Goal: Navigation & Orientation: Find specific page/section

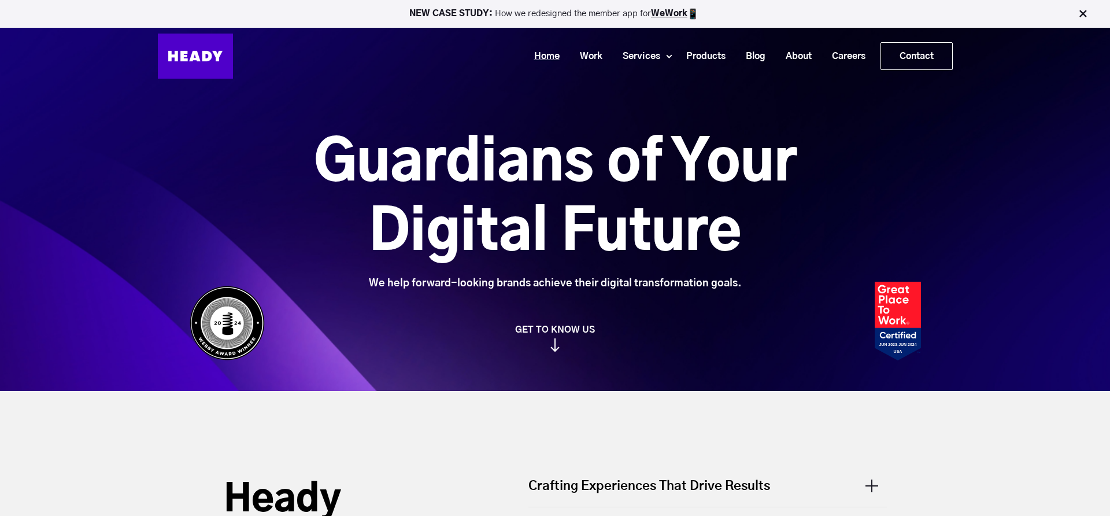
click at [545, 65] on link "Home" at bounding box center [543, 56] width 46 height 21
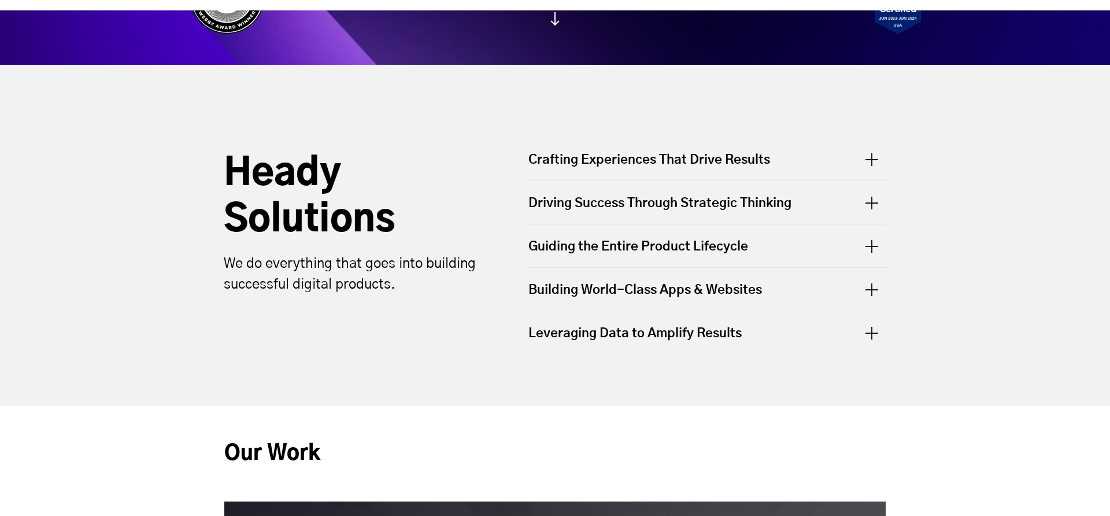
scroll to position [334, 0]
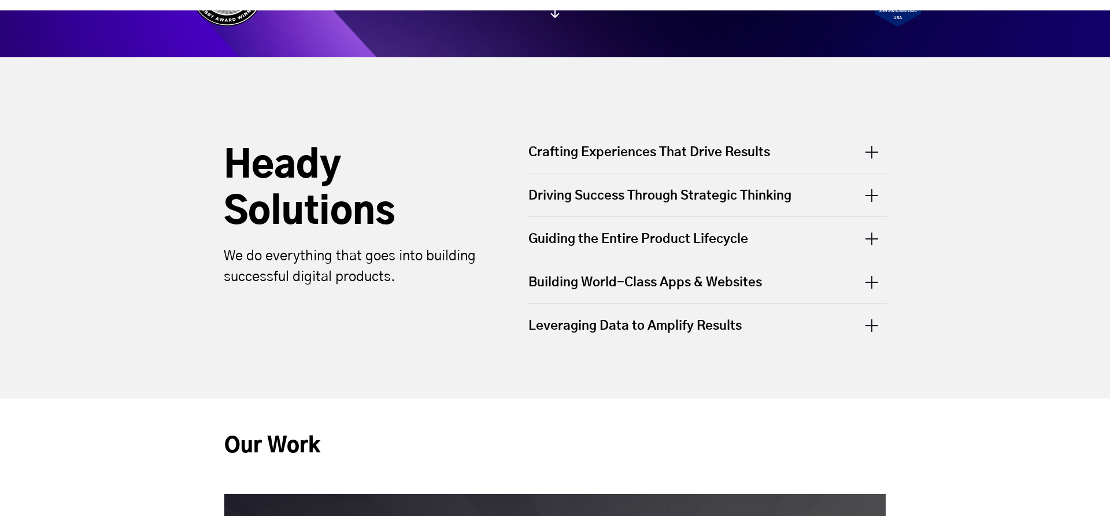
click at [892, 145] on div "Crafting Experiences That Drive Results - Digital Product Design - UX/UI Design…" at bounding box center [708, 245] width 382 height 226
click at [877, 148] on div "Crafting Experiences That Drive Results" at bounding box center [707, 157] width 358 height 29
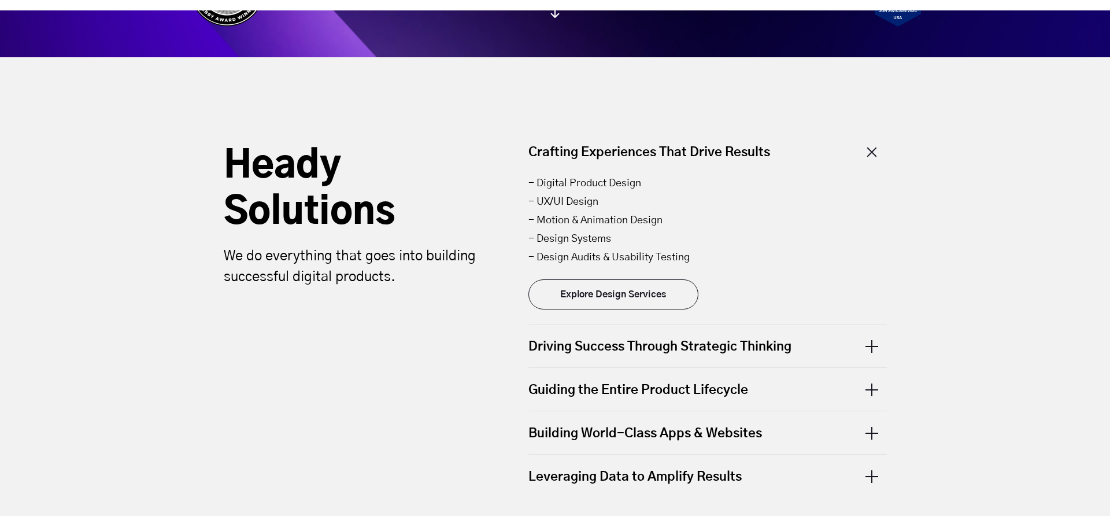
click at [868, 343] on div "Driving Success Through Strategic Thinking" at bounding box center [707, 345] width 358 height 43
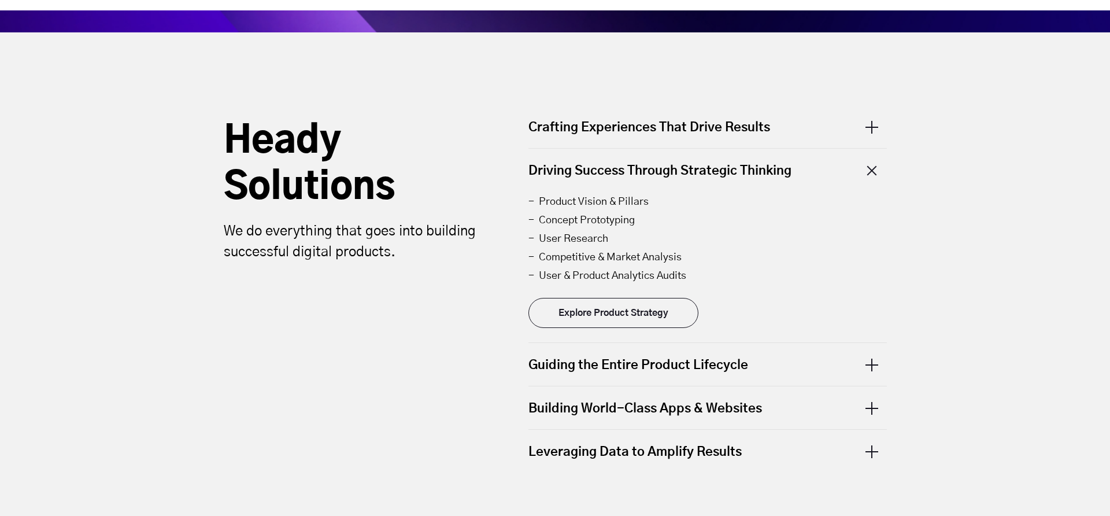
scroll to position [356, 0]
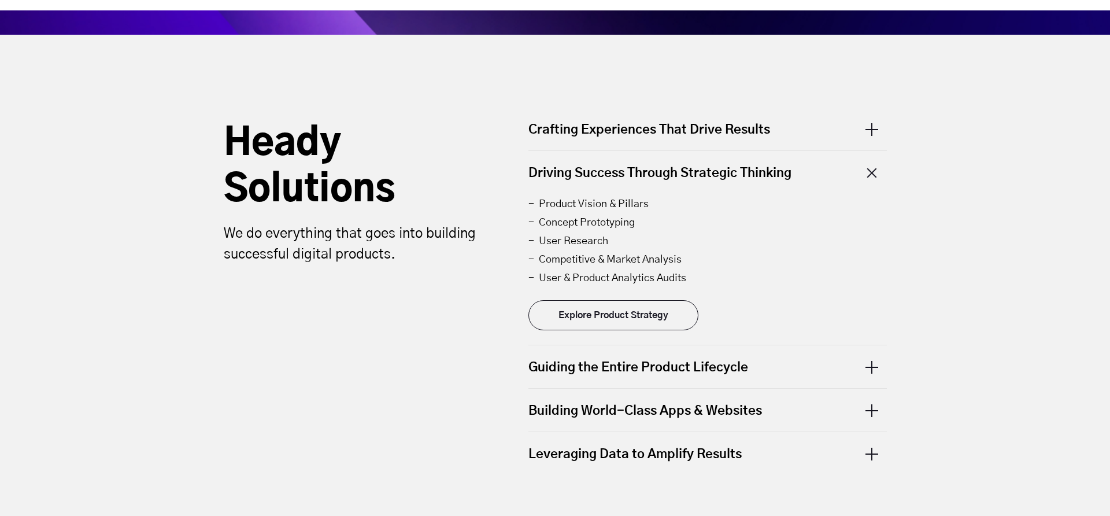
click at [867, 358] on div "Guiding the Entire Product Lifecycle" at bounding box center [707, 366] width 358 height 43
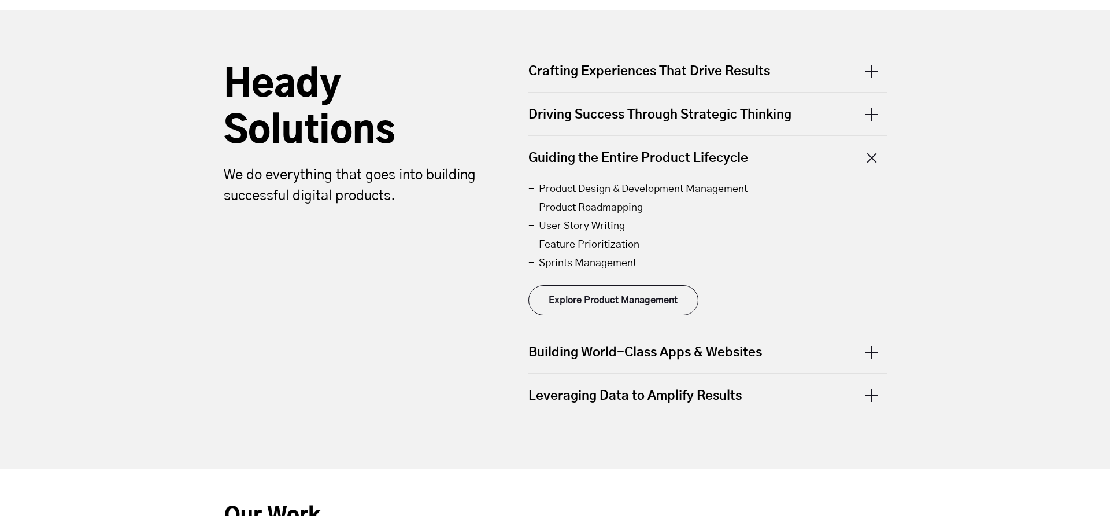
scroll to position [416, 0]
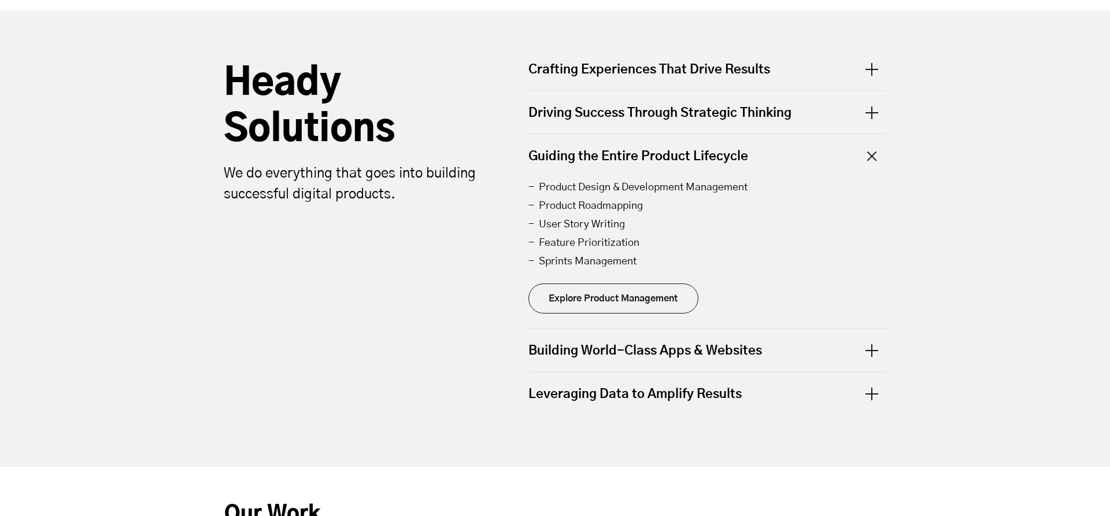
click at [868, 356] on div "Building World-Class Apps & Websites" at bounding box center [707, 349] width 358 height 43
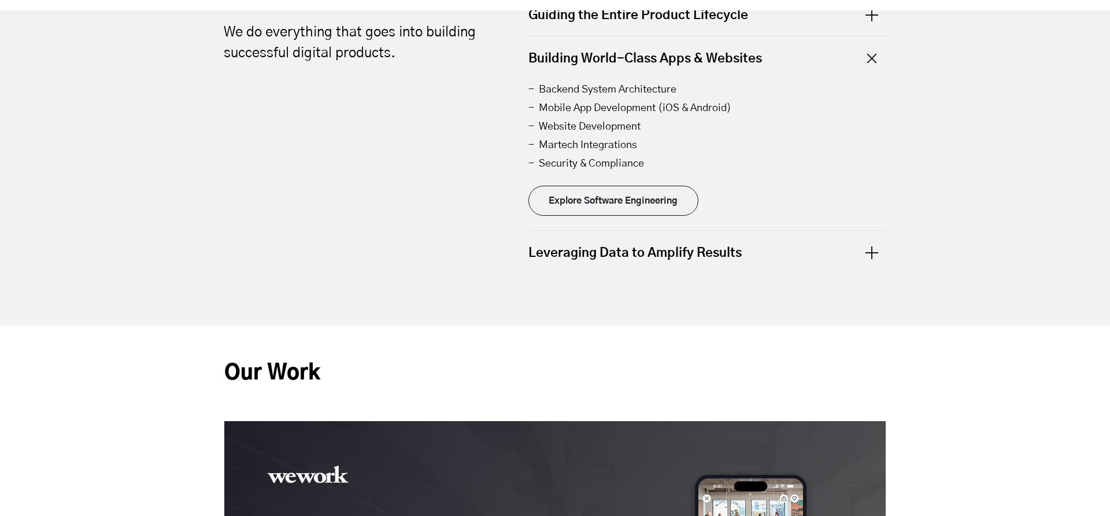
scroll to position [558, 0]
click at [849, 252] on div "Leveraging Data to Amplify Results" at bounding box center [707, 251] width 358 height 43
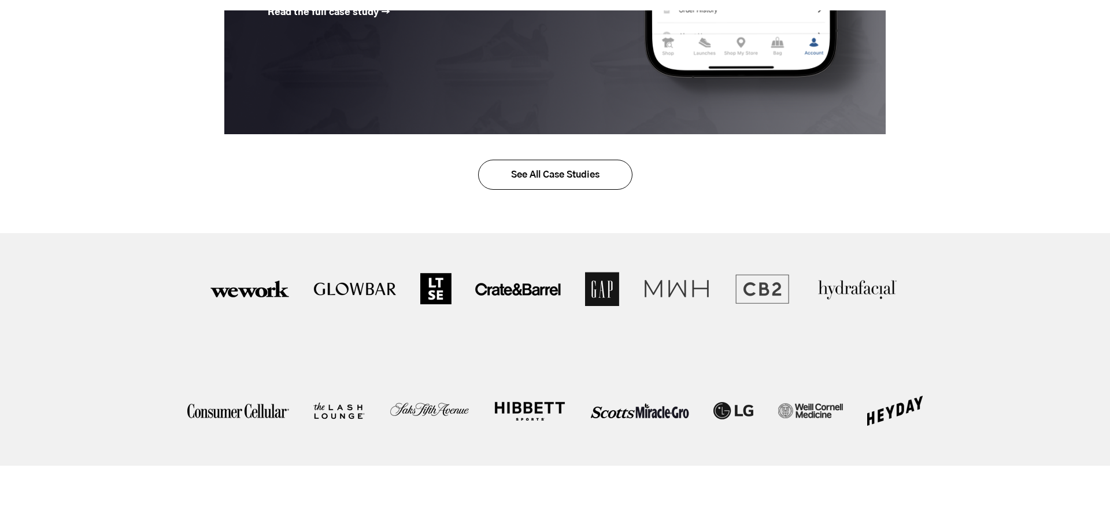
scroll to position [2163, 0]
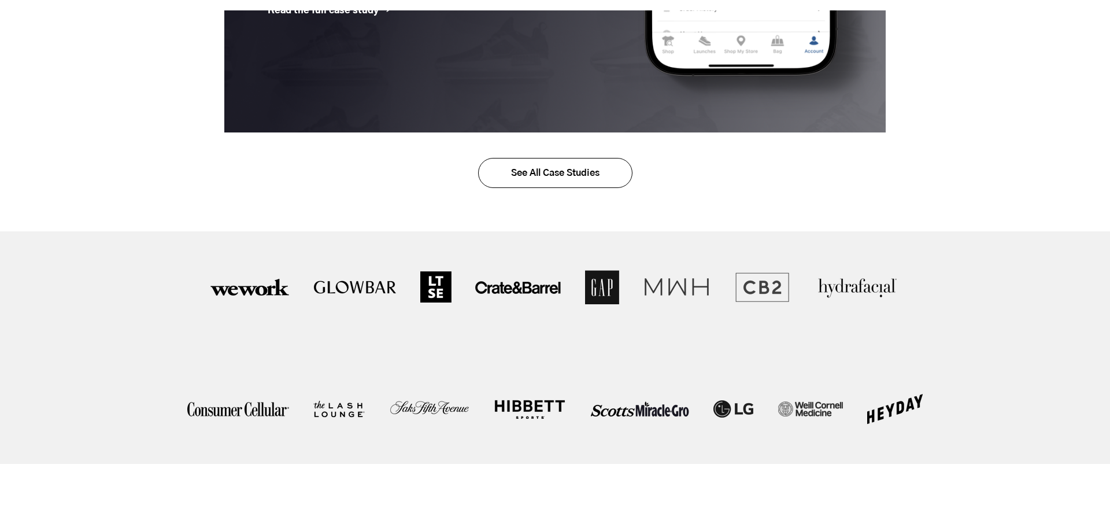
click at [539, 181] on link "See All Case Studies" at bounding box center [555, 173] width 154 height 30
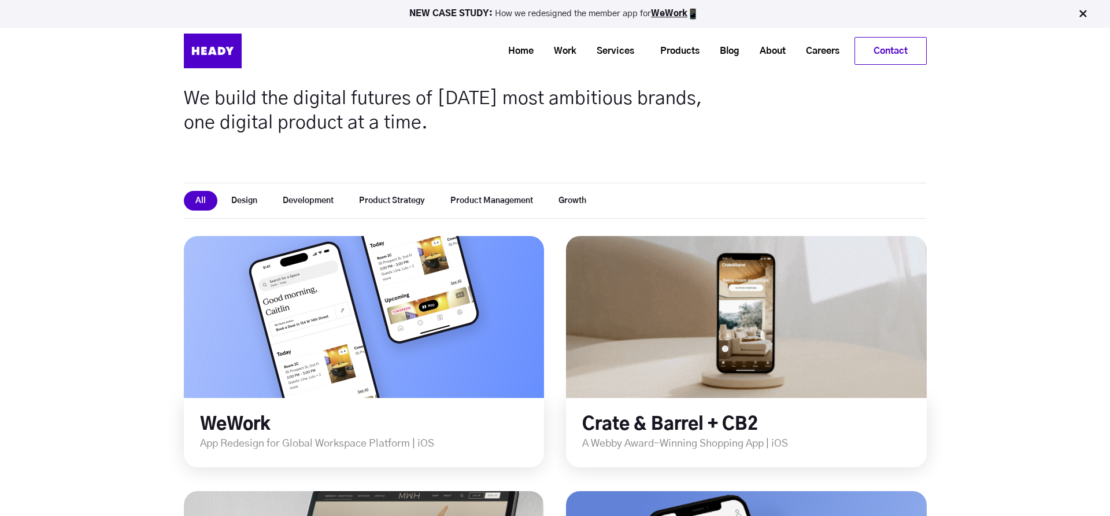
scroll to position [179, 0]
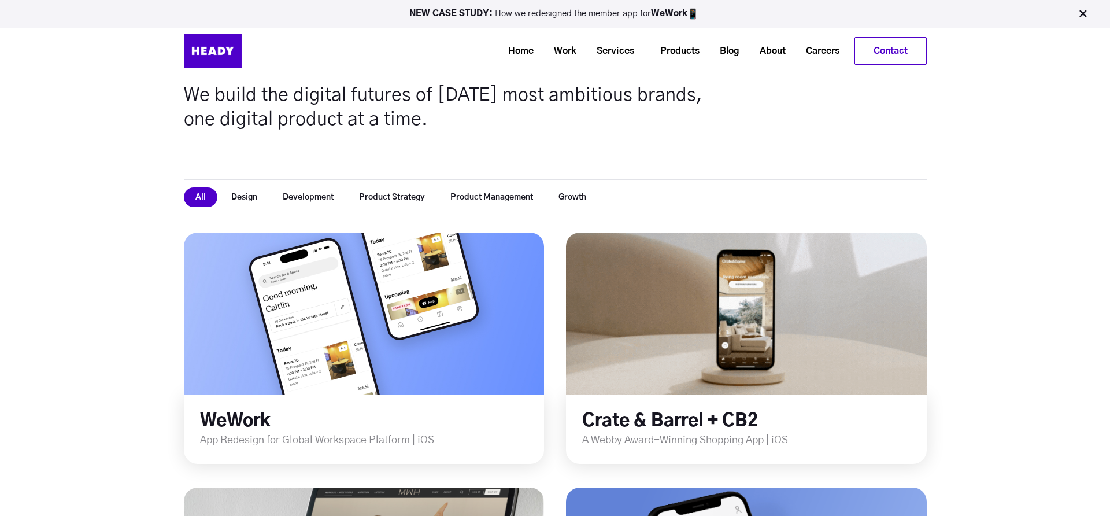
click at [400, 198] on button "Product Strategy" at bounding box center [392, 197] width 89 height 20
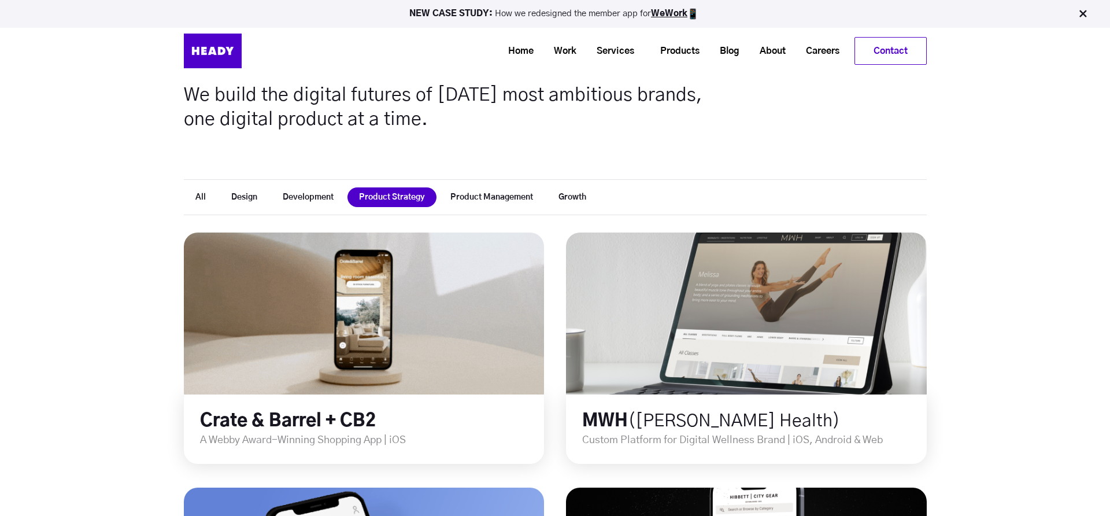
click at [467, 196] on button "Product Management" at bounding box center [492, 197] width 106 height 20
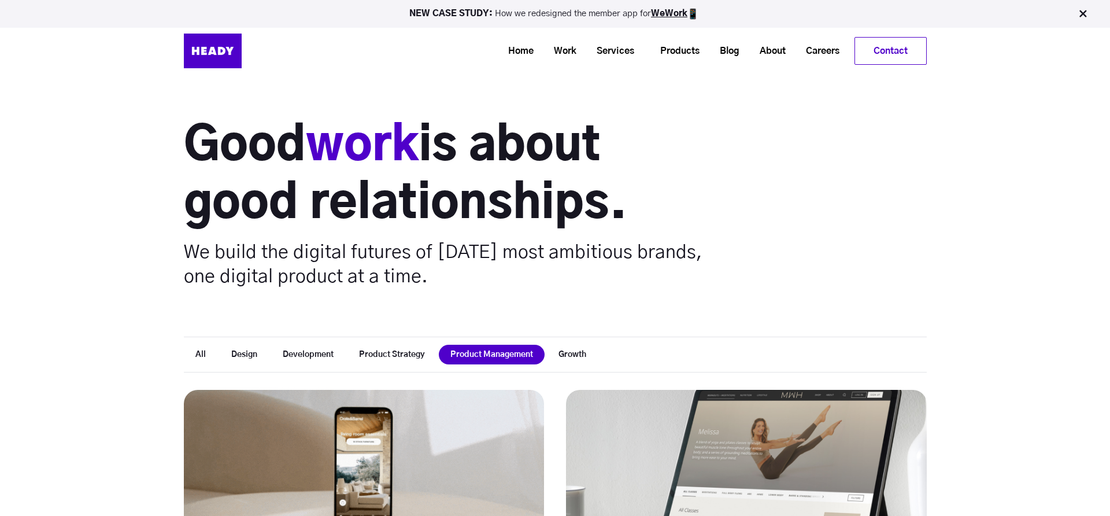
scroll to position [0, 0]
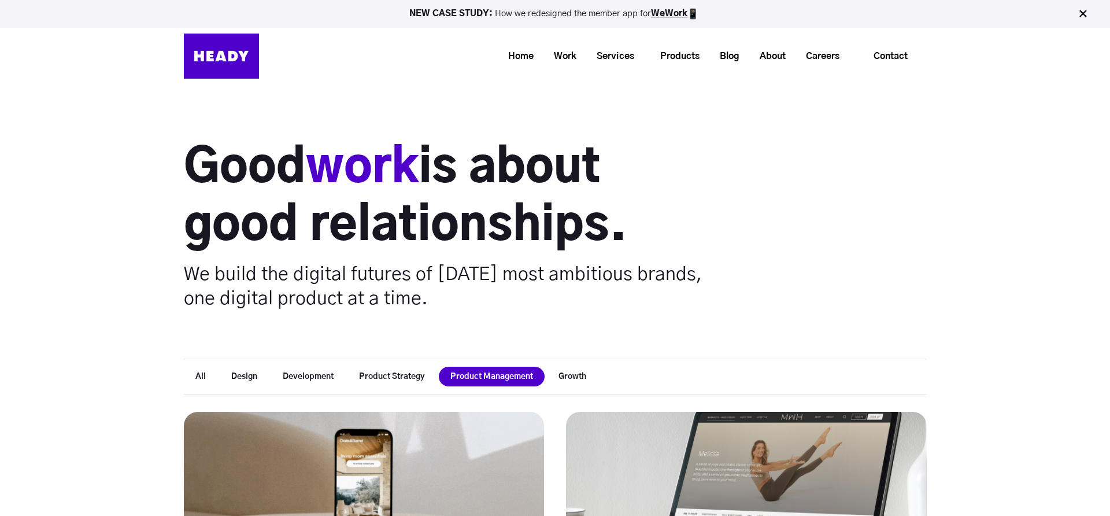
click at [409, 372] on button "Product Strategy" at bounding box center [392, 377] width 89 height 20
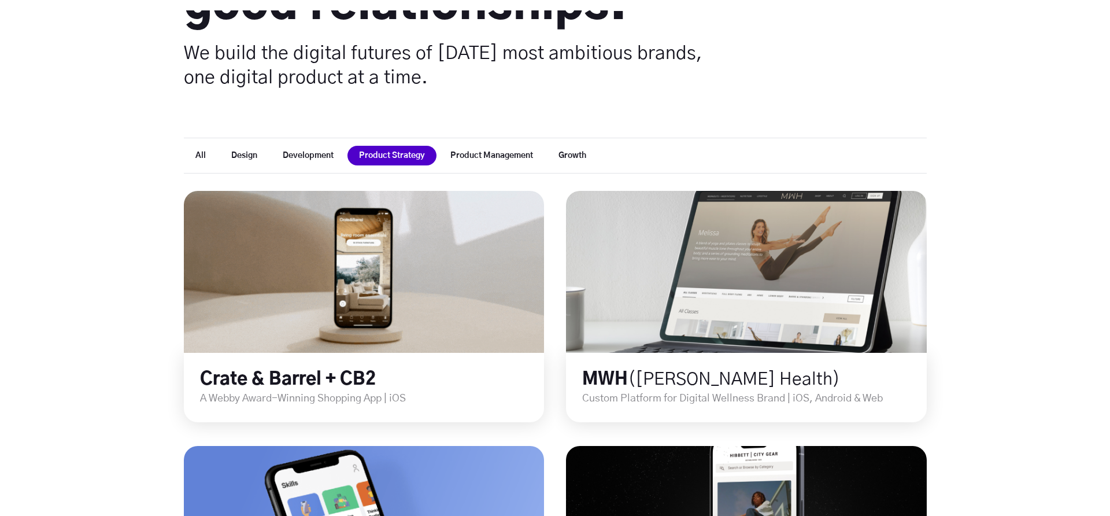
scroll to position [228, 0]
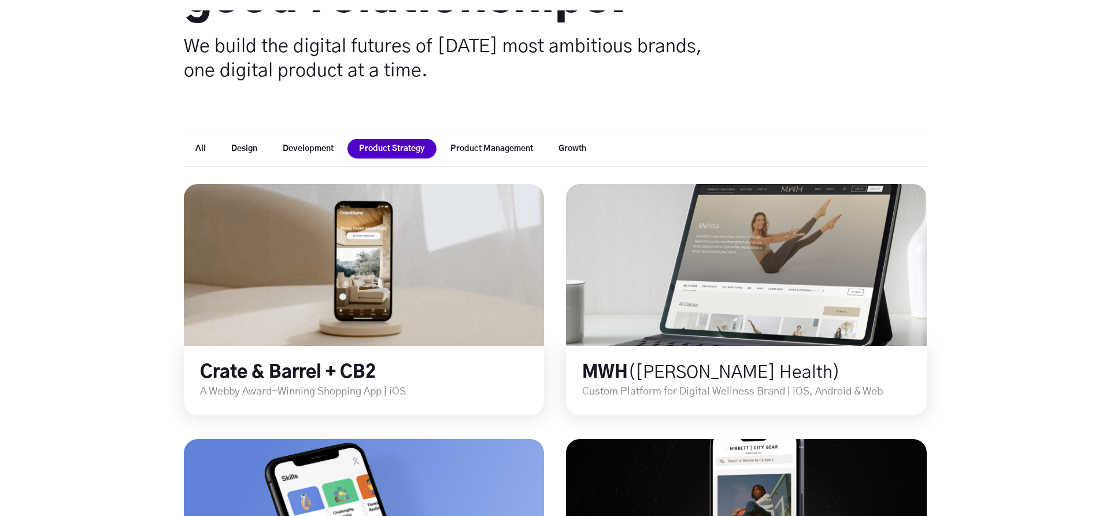
click at [319, 152] on button "Development" at bounding box center [308, 149] width 74 height 20
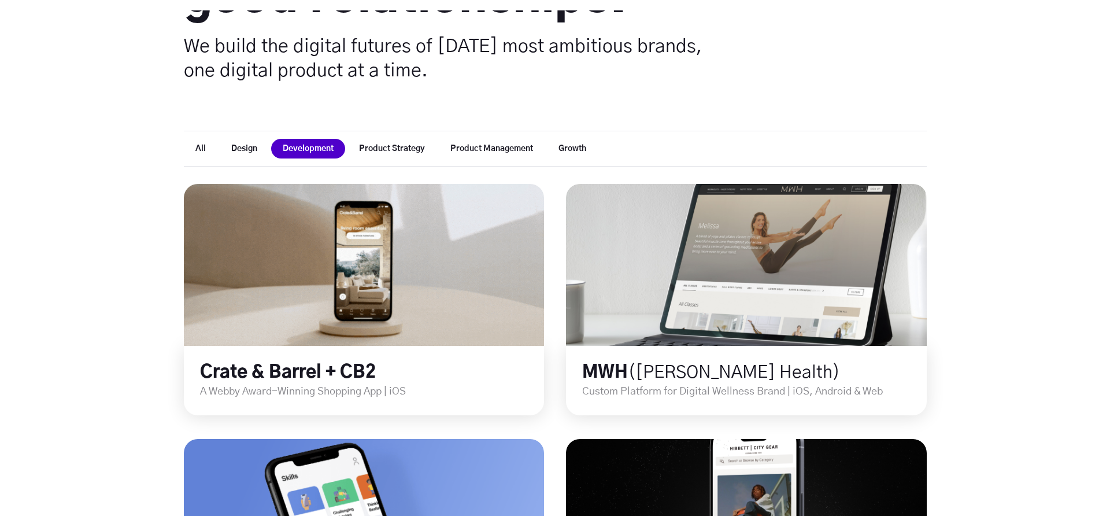
click at [256, 153] on button "Design" at bounding box center [244, 149] width 49 height 20
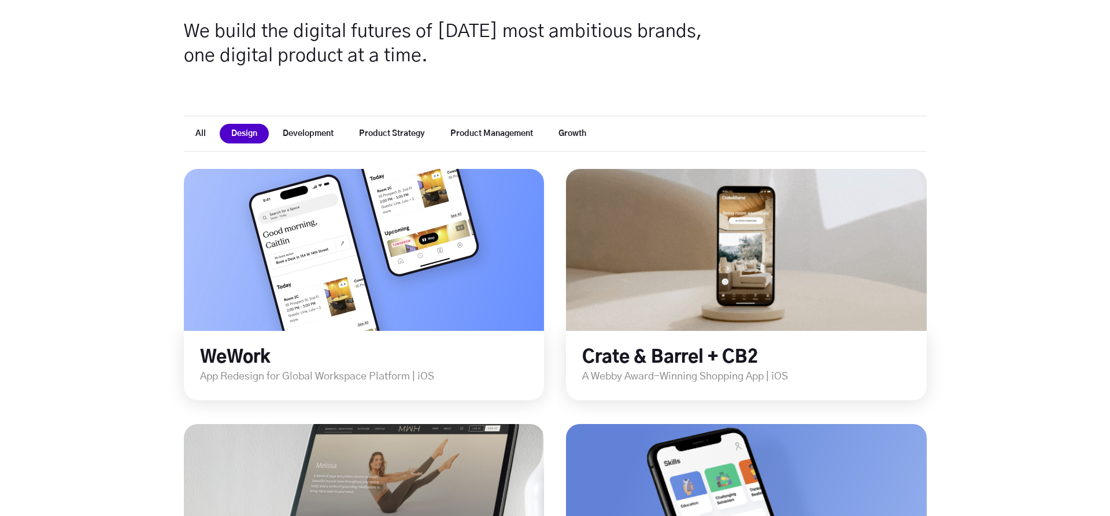
scroll to position [241, 0]
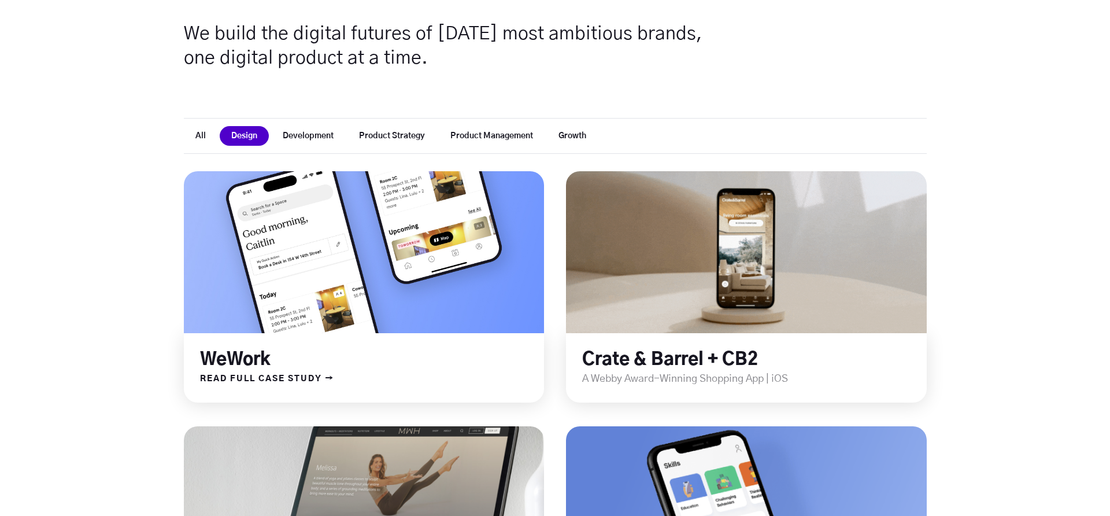
click at [273, 288] on link at bounding box center [363, 252] width 432 height 194
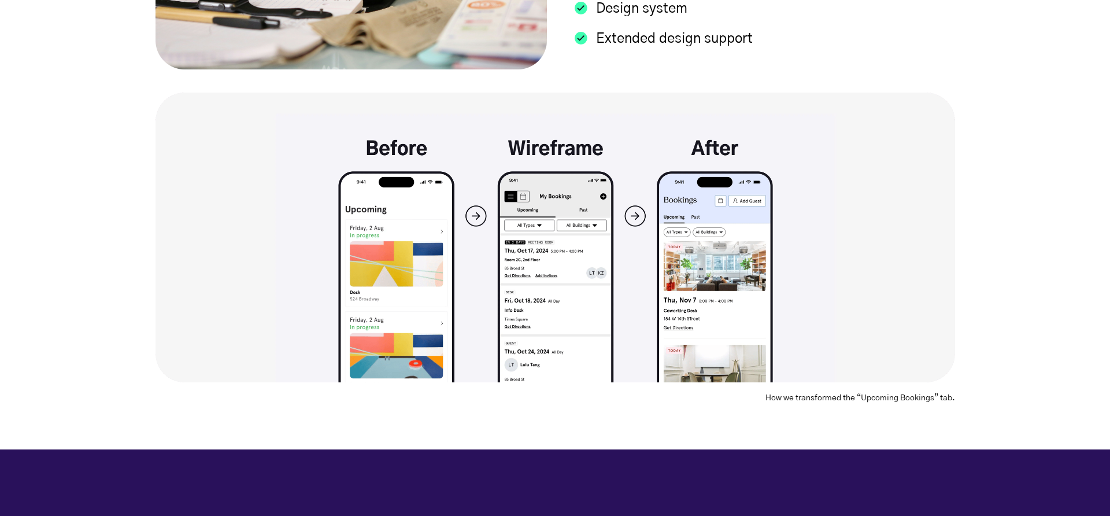
scroll to position [1862, 0]
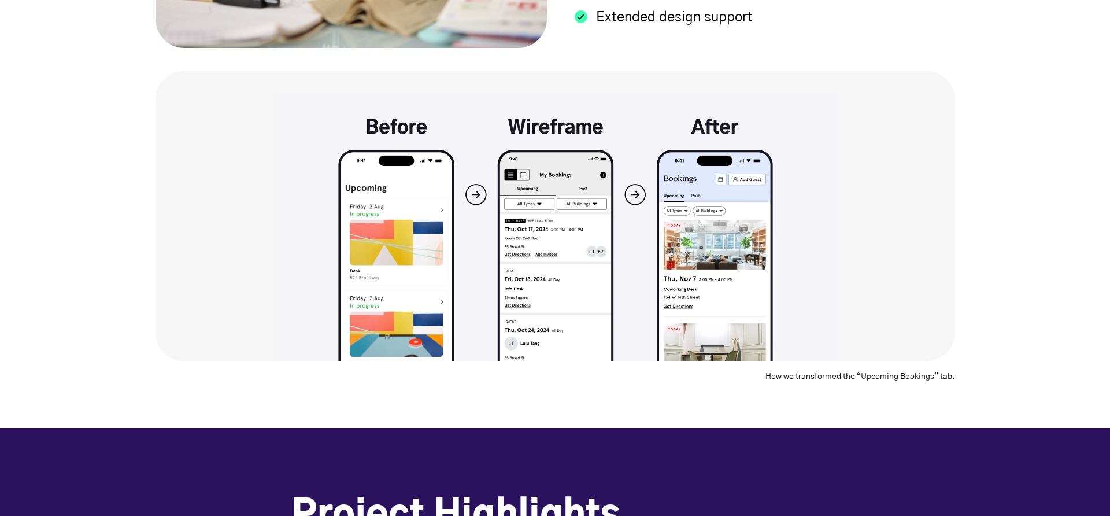
click at [476, 194] on img at bounding box center [556, 216] width 800 height 290
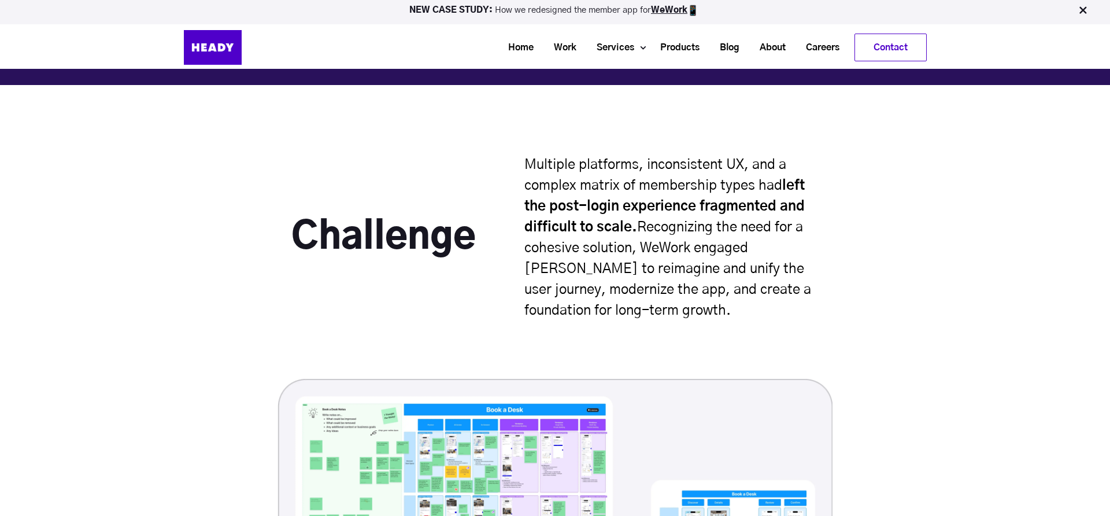
scroll to position [2882, 0]
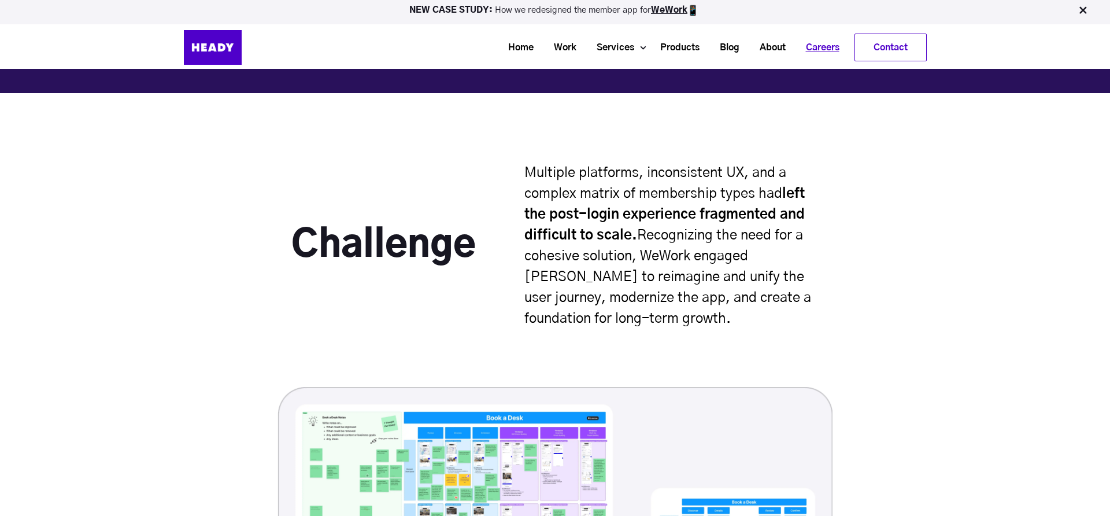
click at [823, 53] on link "Careers" at bounding box center [819, 47] width 54 height 21
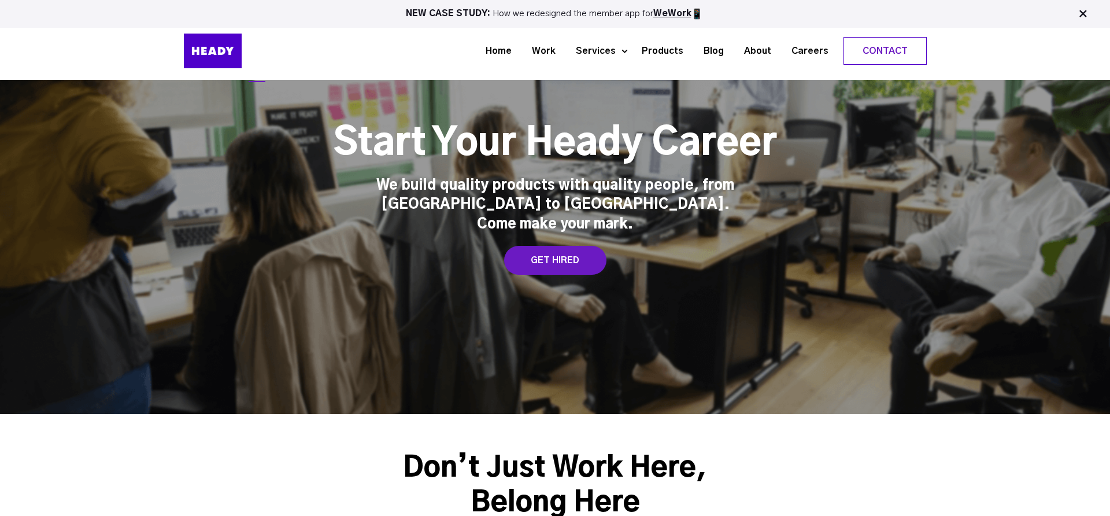
scroll to position [52, 0]
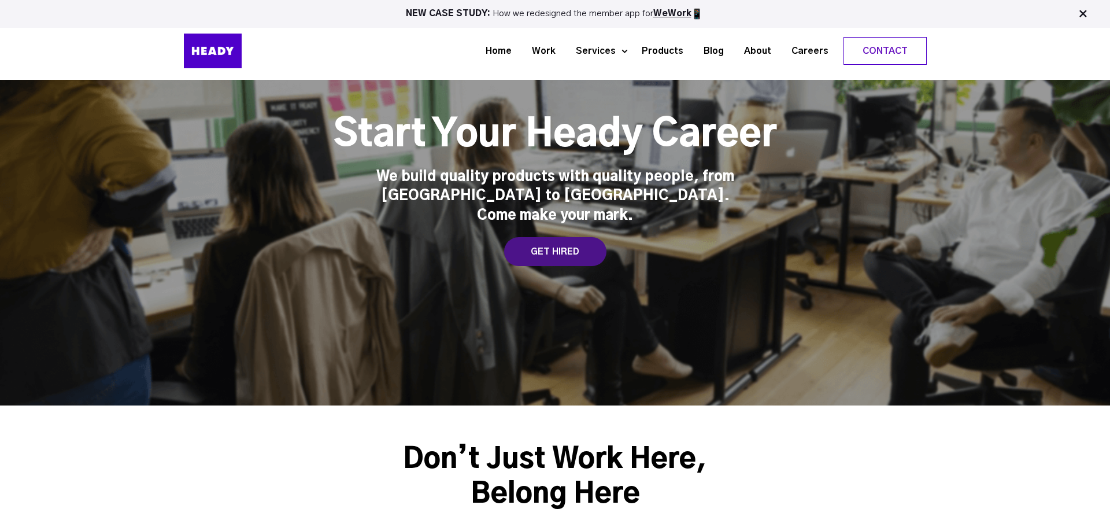
click at [568, 237] on div "GET HIRED" at bounding box center [555, 251] width 102 height 29
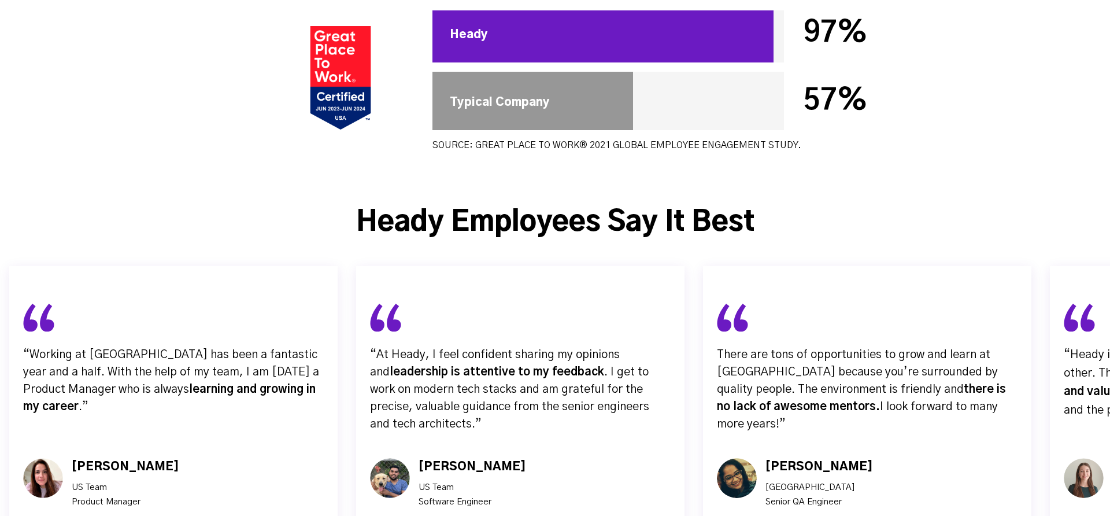
scroll to position [3509, 0]
